Goal: Information Seeking & Learning: Understand process/instructions

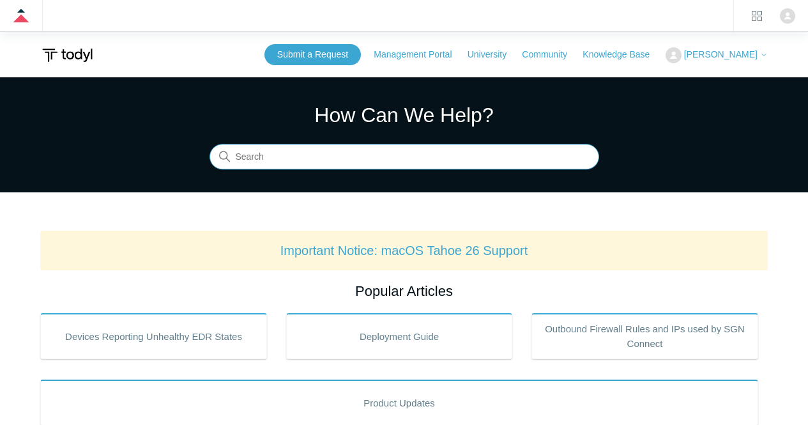
click at [317, 159] on input "Search" at bounding box center [404, 157] width 390 height 26
type input "datto rmm"
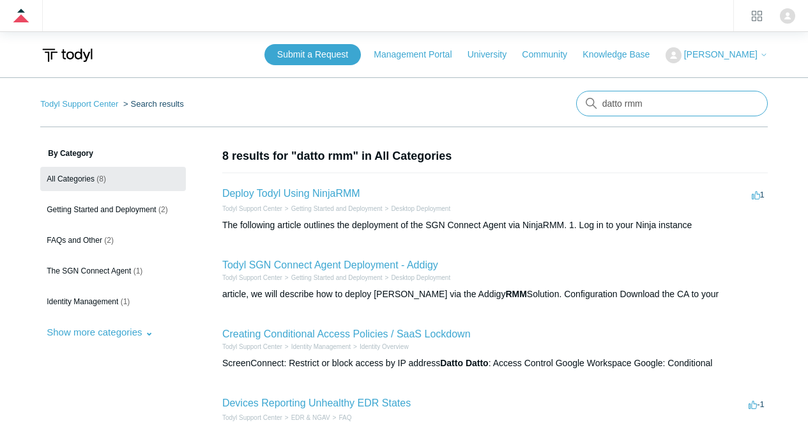
click at [628, 98] on input "datto rmm" at bounding box center [672, 104] width 192 height 26
type input "deploy todyl using datto"
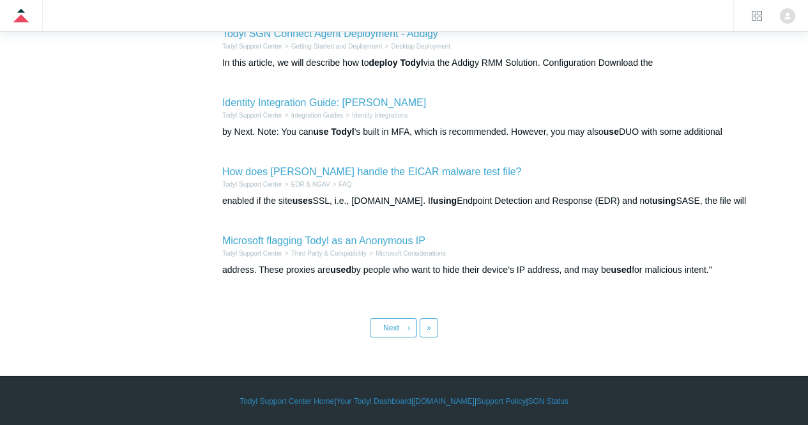
scroll to position [586, 0]
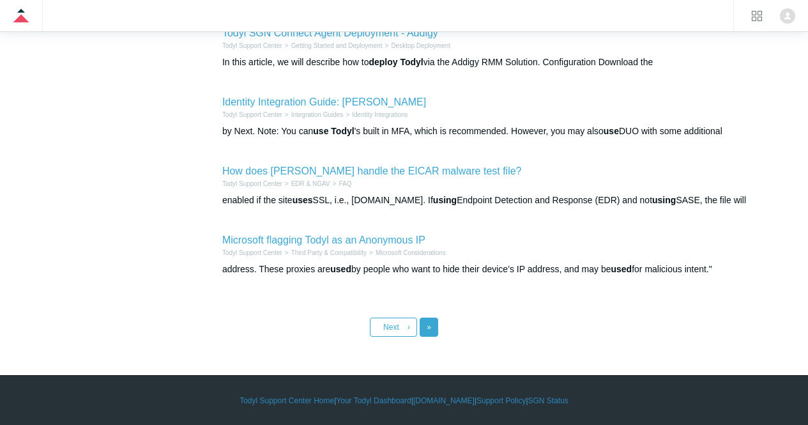
click at [431, 335] on link "Last »" at bounding box center [429, 326] width 19 height 19
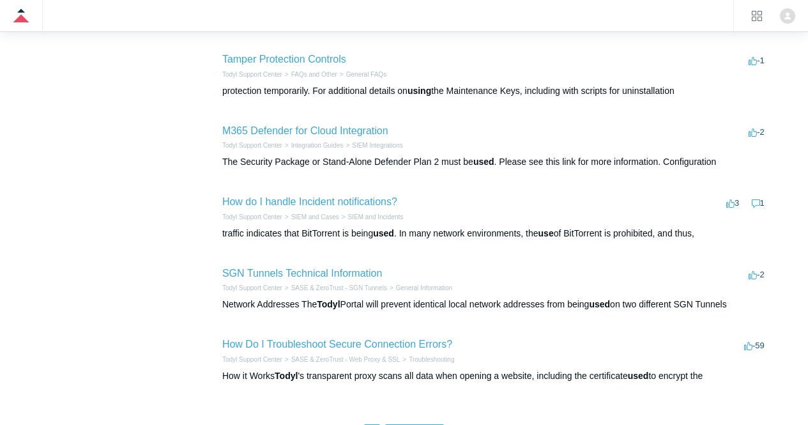
scroll to position [586, 0]
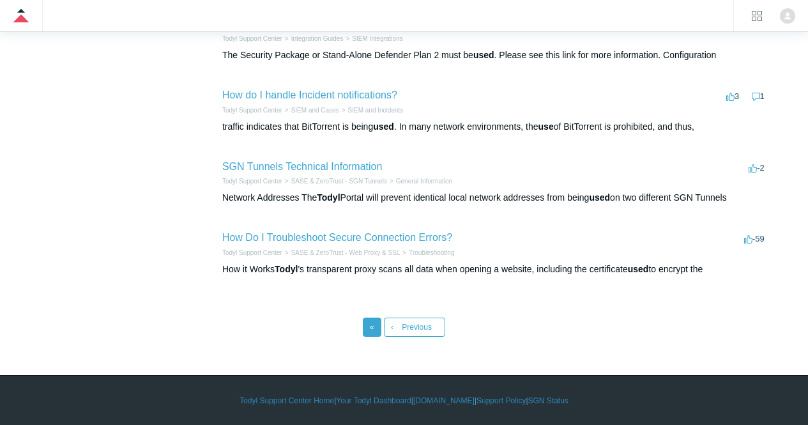
click at [365, 322] on link "« First" at bounding box center [372, 326] width 19 height 19
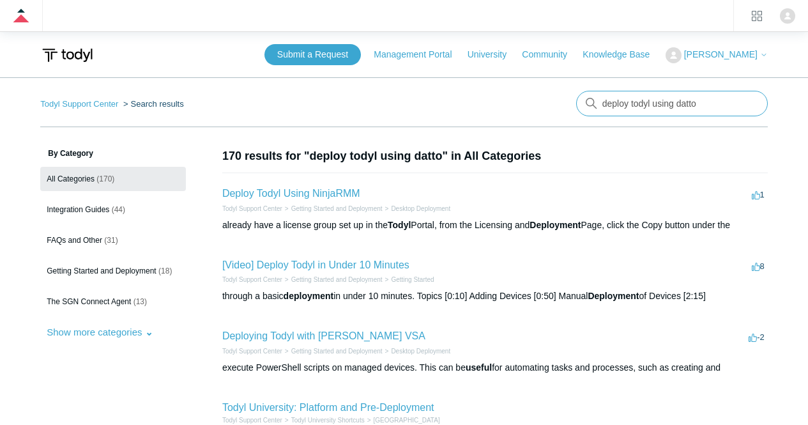
click at [695, 99] on input "deploy todyl using datto" at bounding box center [672, 104] width 192 height 26
type input "deploy todyl using dattormm"
click at [338, 261] on link "[Video] Deploy Todyl in Under 10 Minutes" at bounding box center [315, 264] width 187 height 11
